Goal: Information Seeking & Learning: Check status

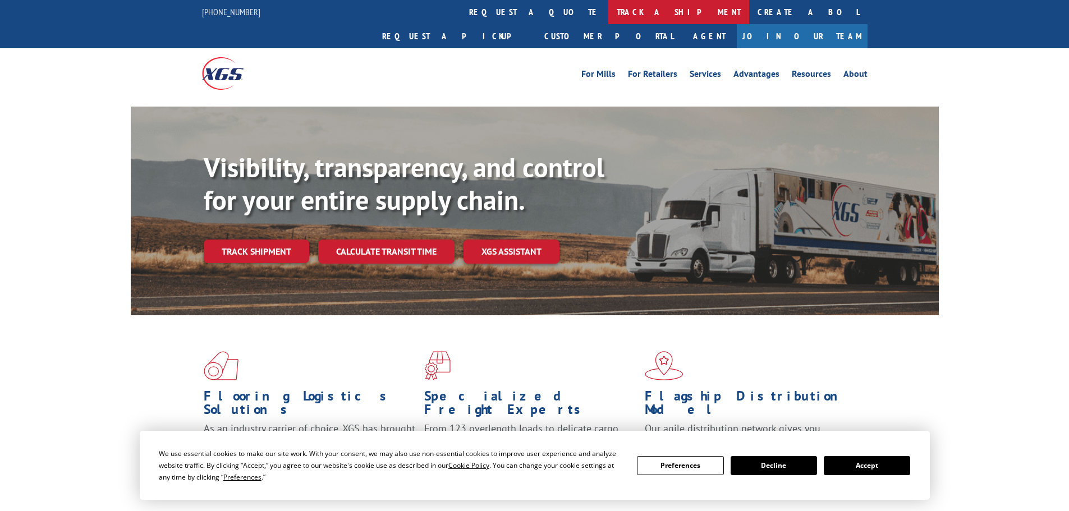
click at [608, 10] on link "track a shipment" at bounding box center [678, 12] width 141 height 24
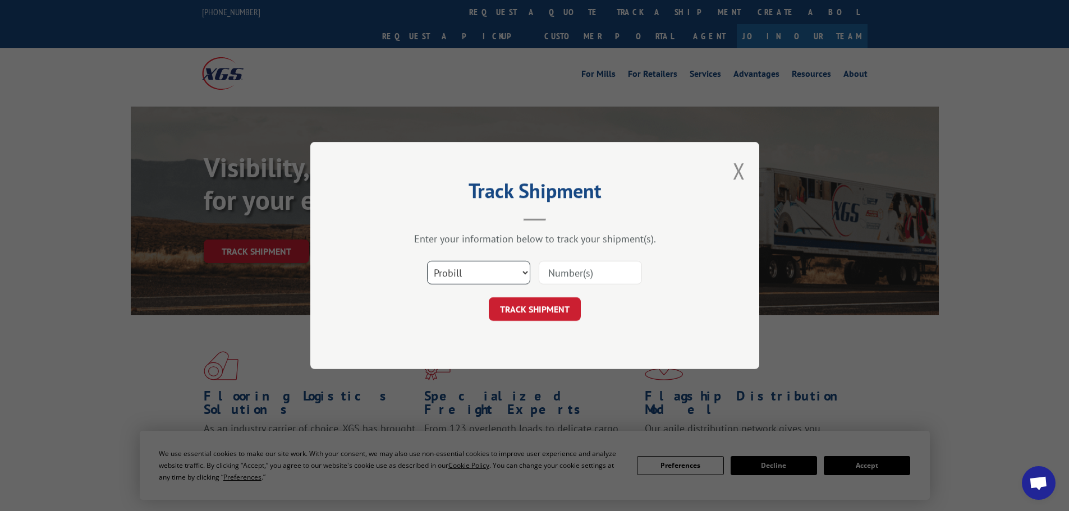
click at [471, 268] on select "Select category... Probill BOL PO" at bounding box center [478, 273] width 103 height 24
select select "bol"
click at [427, 261] on select "Select category... Probill BOL PO" at bounding box center [478, 273] width 103 height 24
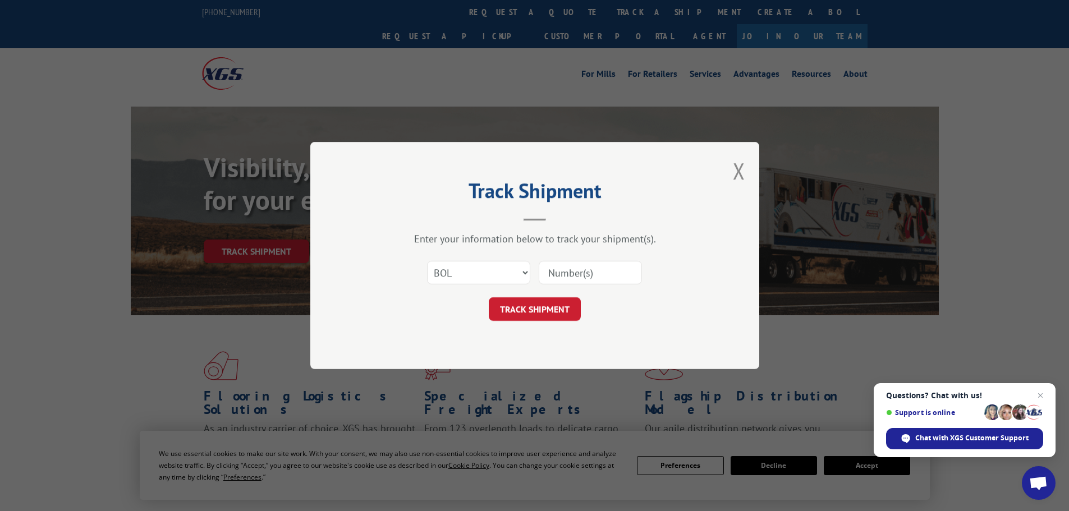
click at [562, 279] on input at bounding box center [590, 273] width 103 height 24
paste input "5158068"
type input "5158068"
click at [524, 310] on button "TRACK SHIPMENT" at bounding box center [535, 309] width 92 height 24
